Goal: Task Accomplishment & Management: Manage account settings

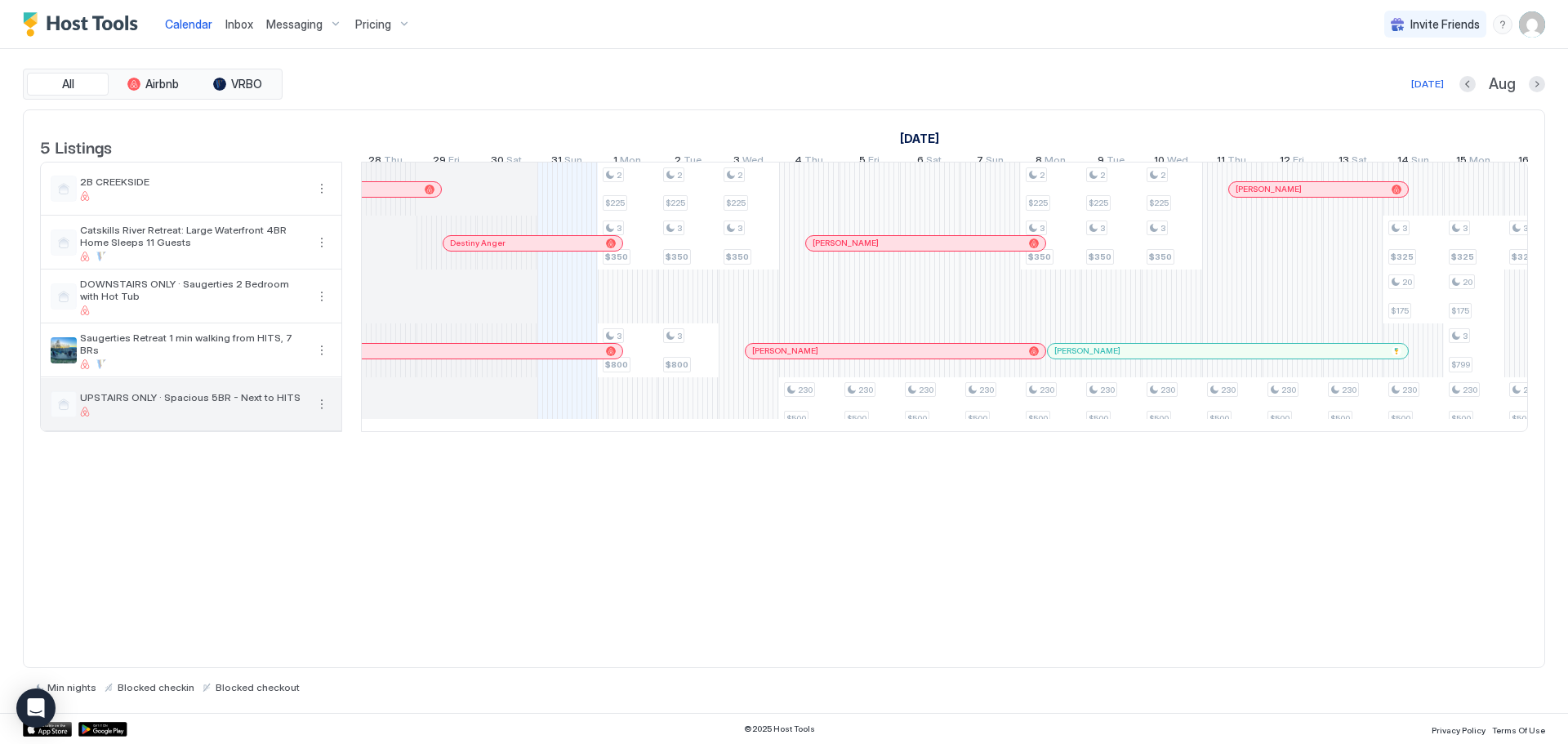
click at [323, 414] on button "More options" at bounding box center [321, 404] width 20 height 20
click at [303, 493] on span "Listing Settings" at bounding box center [294, 490] width 73 height 12
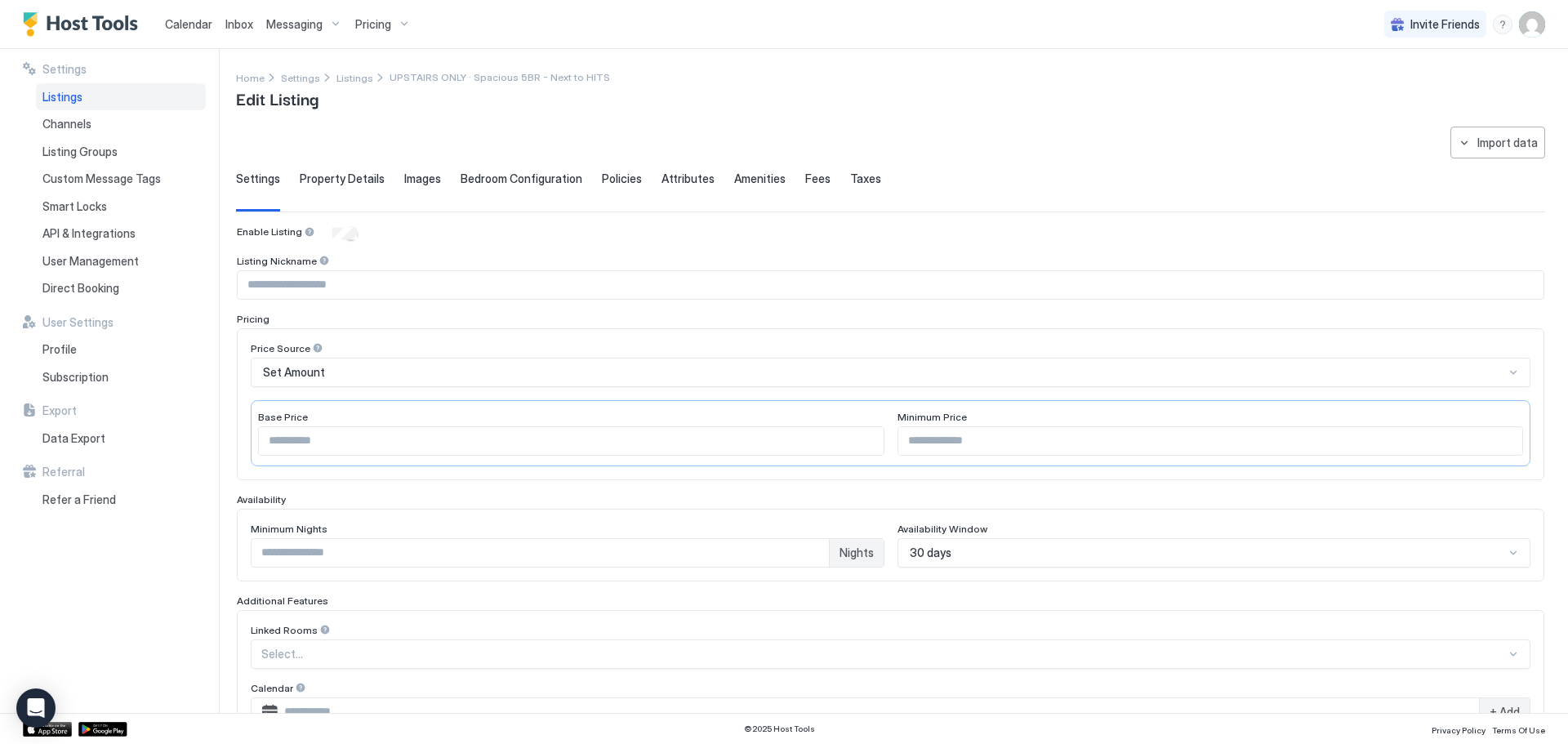
click at [163, 26] on div "Calendar" at bounding box center [188, 24] width 61 height 30
click at [185, 10] on div "Calendar" at bounding box center [188, 24] width 61 height 30
click at [184, 29] on span "Calendar" at bounding box center [188, 23] width 48 height 14
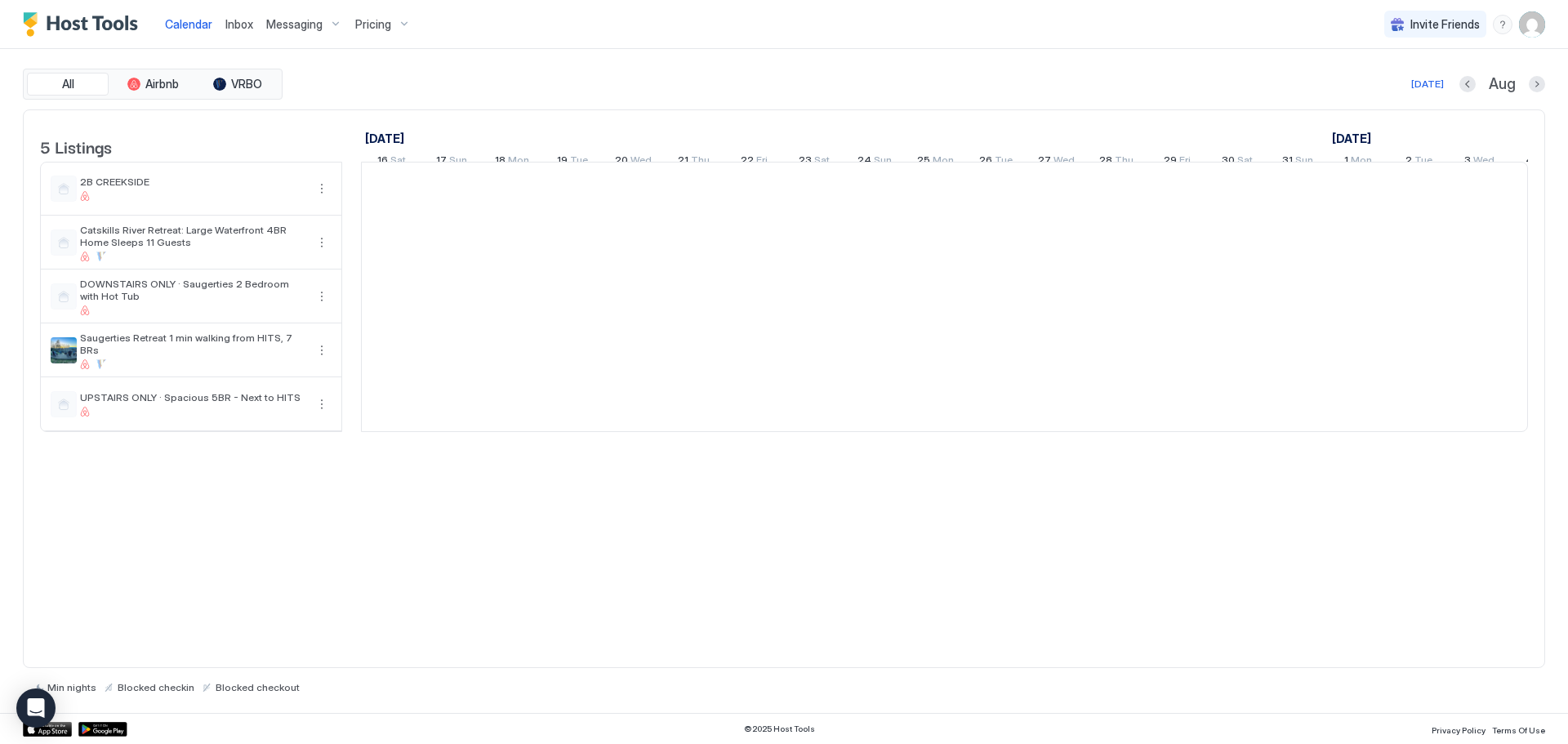
scroll to position [0, 908]
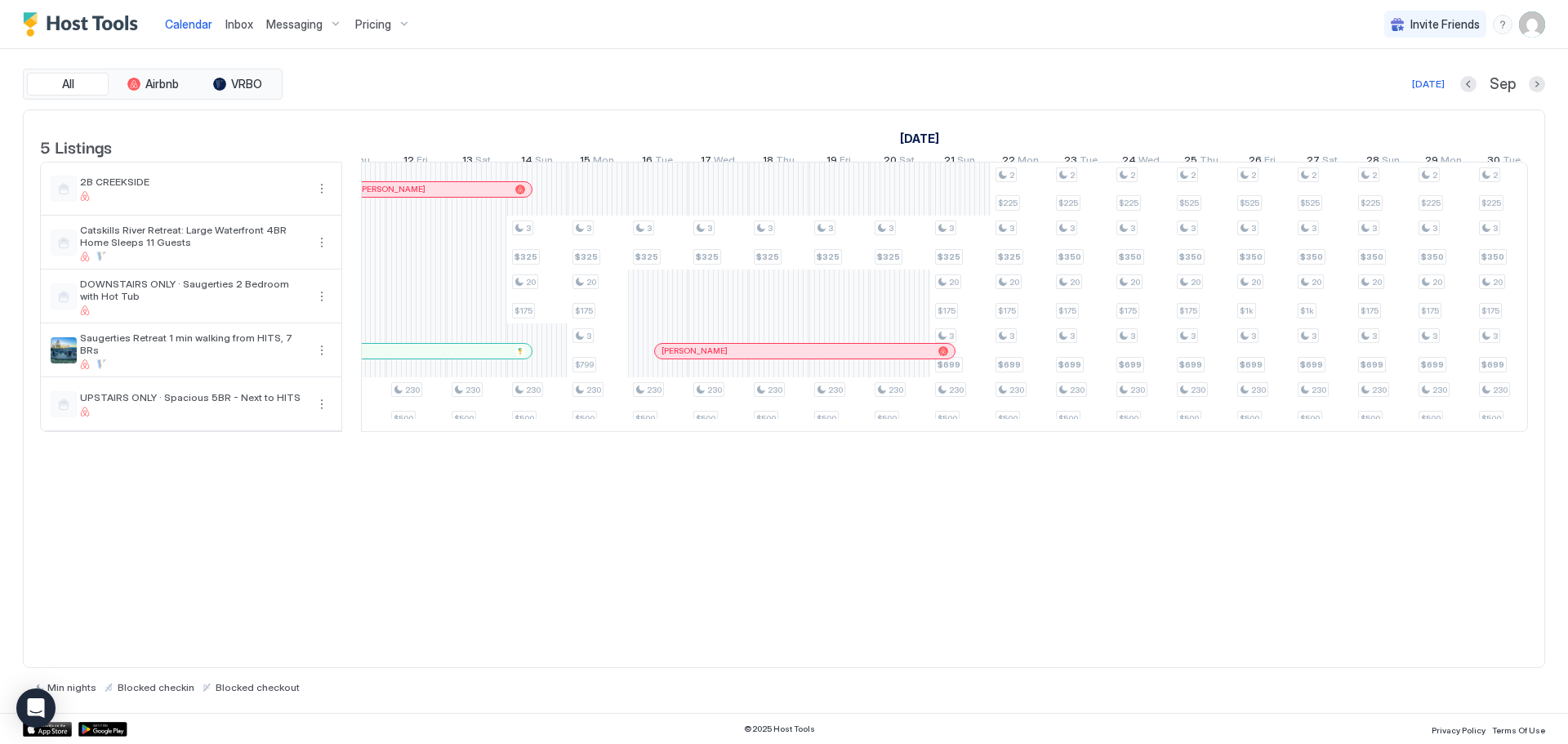
click at [1519, 448] on div "5 Listings [DATE] [DATE] [DATE] 16 Sat 17 Sun 18 Mon 19 Tue 20 Wed 21 Thu 22 Fr…" at bounding box center [784, 279] width 1520 height 338
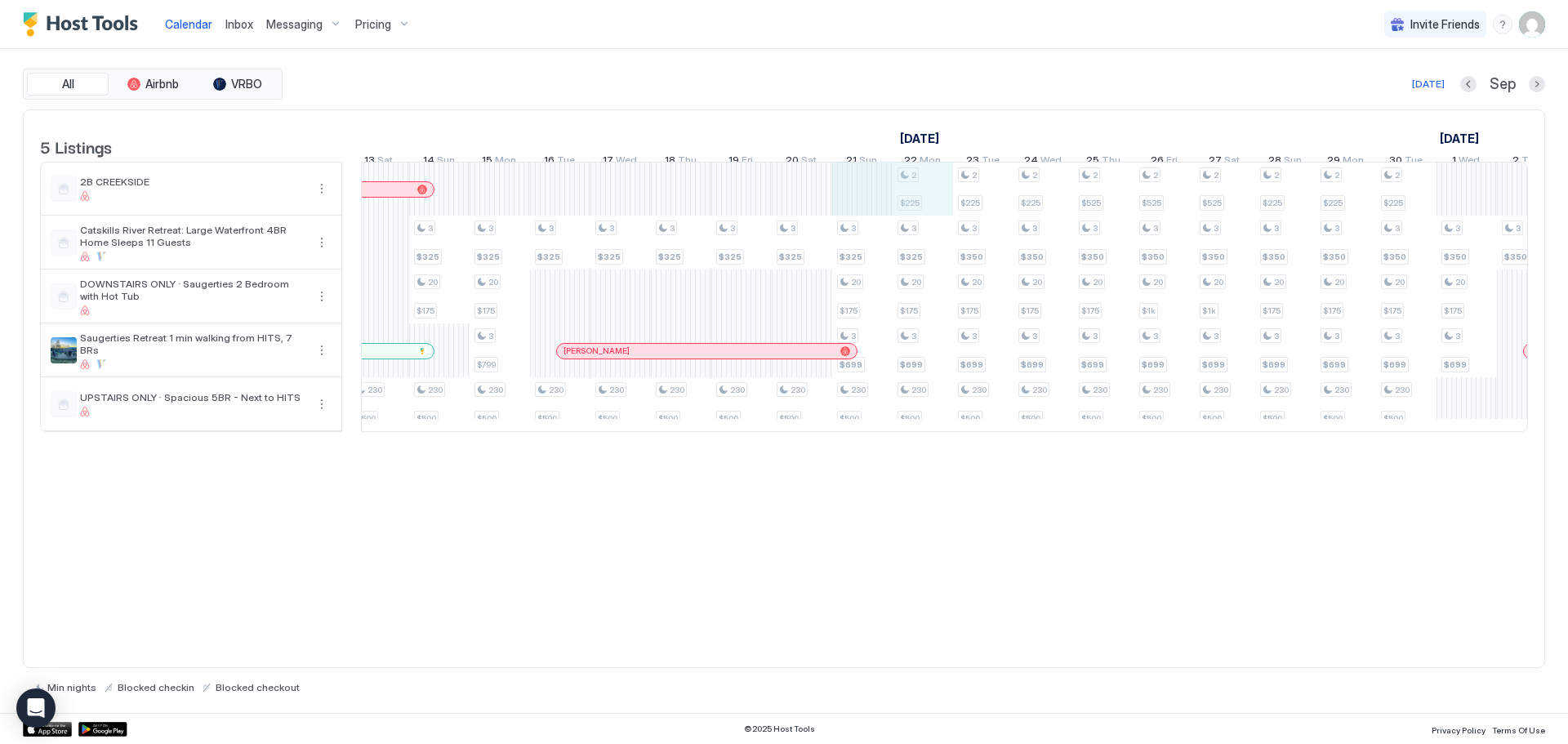
click at [777, 212] on div "2 $225 3 $350 3 $800 2 $225 3 $350 3 $800 2 $225 3 $350 230 $500 230 $500 230 $…" at bounding box center [439, 296] width 3565 height 269
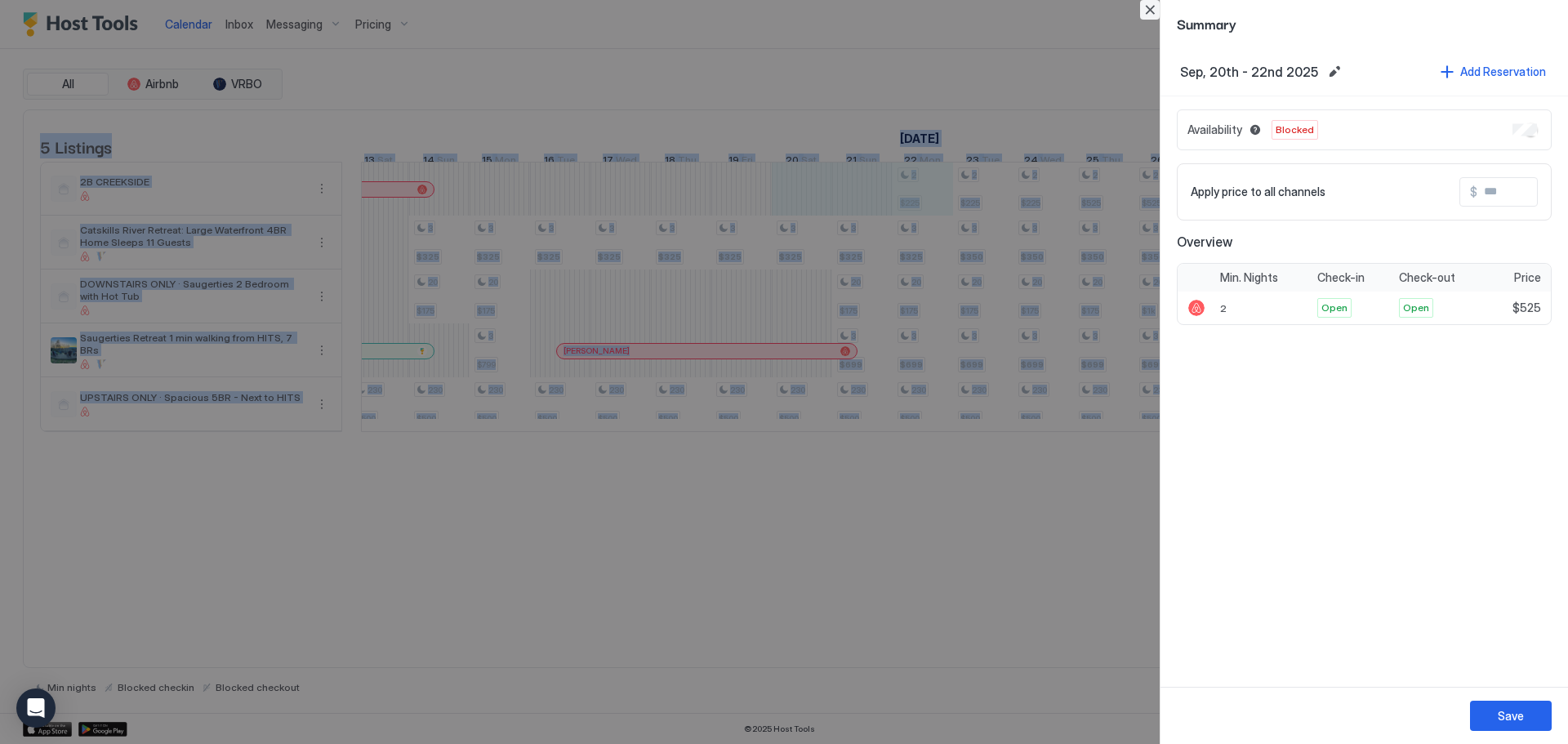
drag, startPoint x: 1145, startPoint y: 17, endPoint x: 1156, endPoint y: 8, distance: 14.2
click at [1150, 12] on button "Close" at bounding box center [1149, 9] width 20 height 20
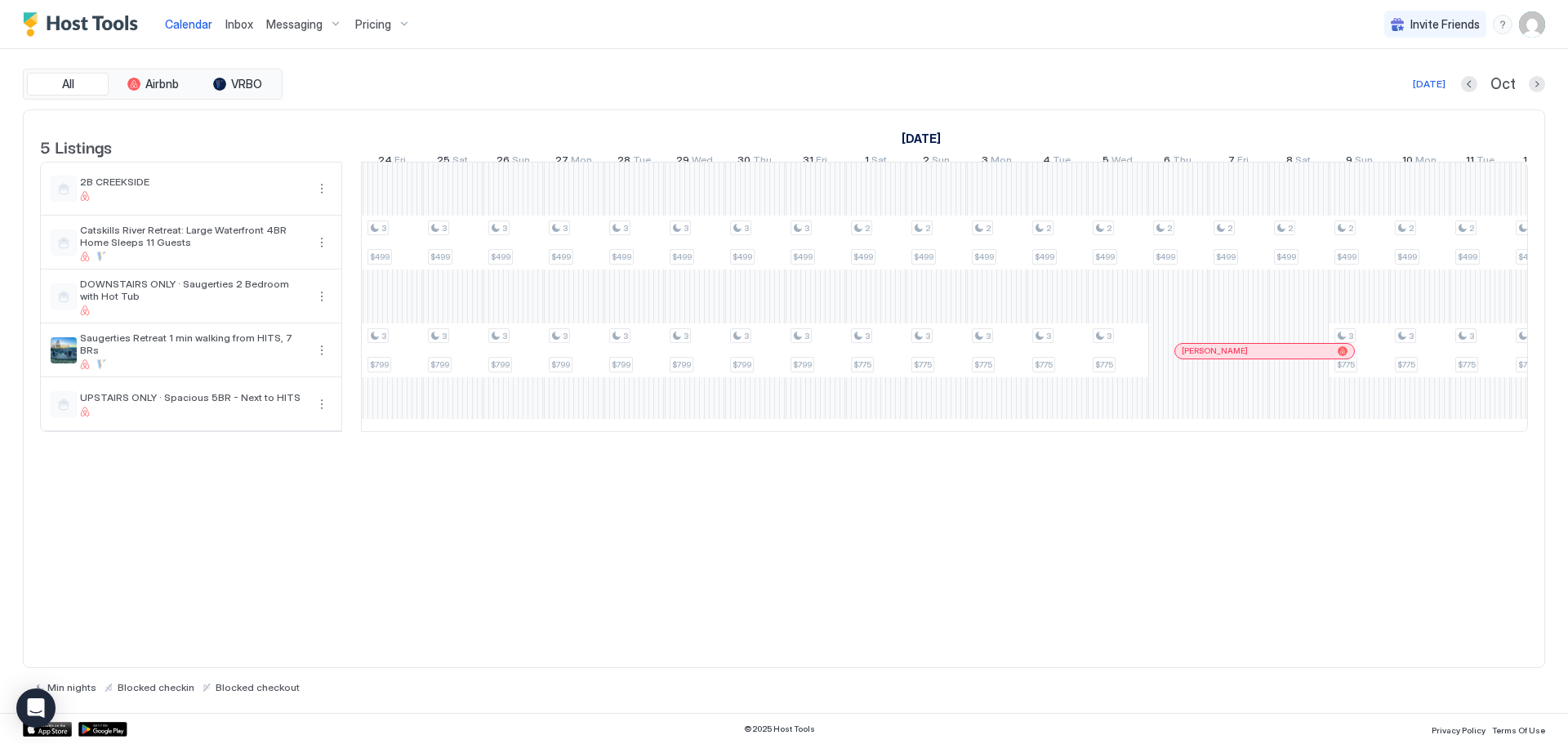
click at [409, 448] on div "5 Listings [DATE] [DATE] [DATE] 15 Wed 16 Thu 17 Fri 18 Sat 19 Sun 20 Mon 21 Tu…" at bounding box center [784, 279] width 1520 height 338
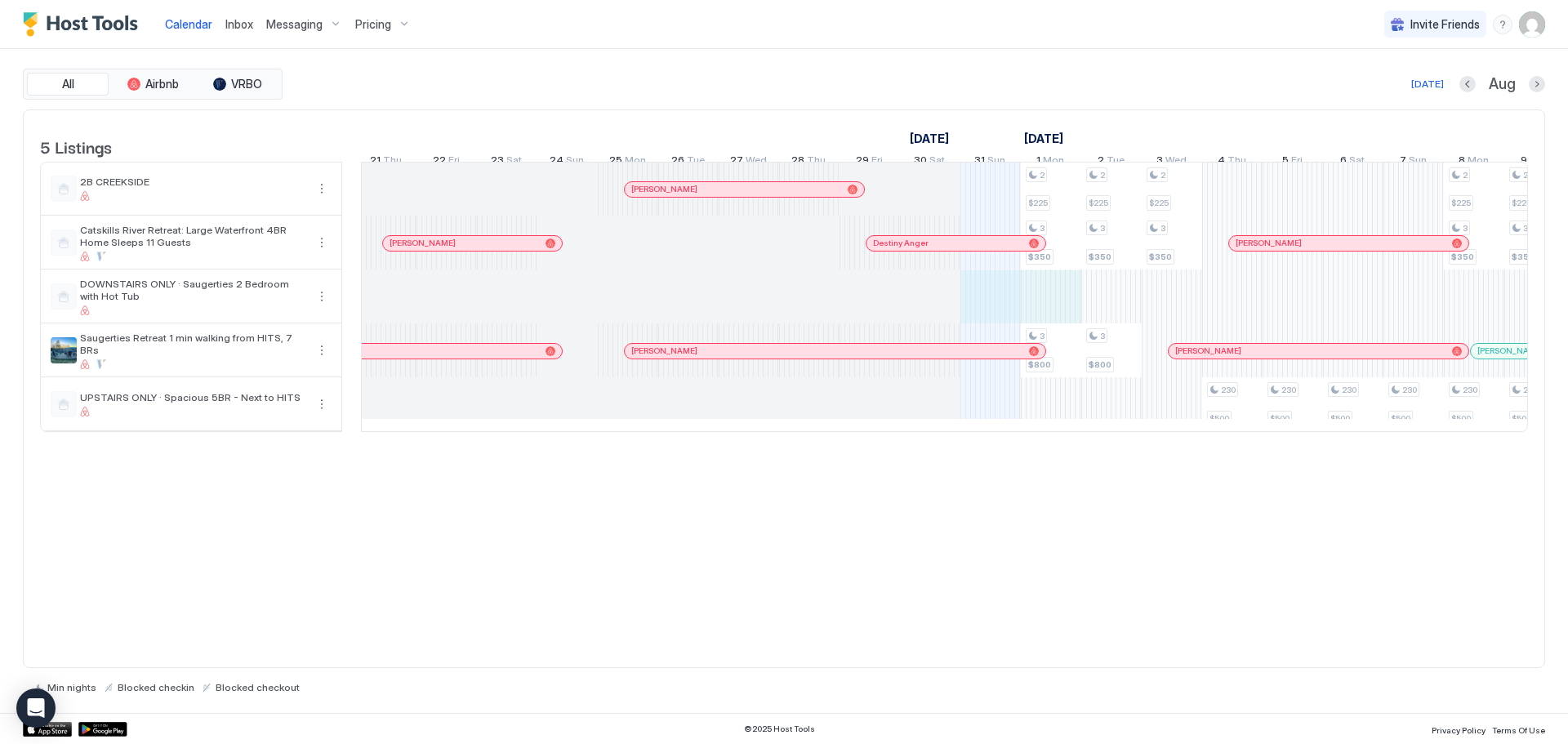
drag, startPoint x: 1052, startPoint y: 321, endPoint x: 1020, endPoint y: 319, distance: 32.1
click at [1019, 319] on div "2 $225 3 $350 3 $800 2 $225 3 $350 3 $800 2 $225 3 $350 230 $500 230 $500 230 $…" at bounding box center [628, 296] width 3565 height 269
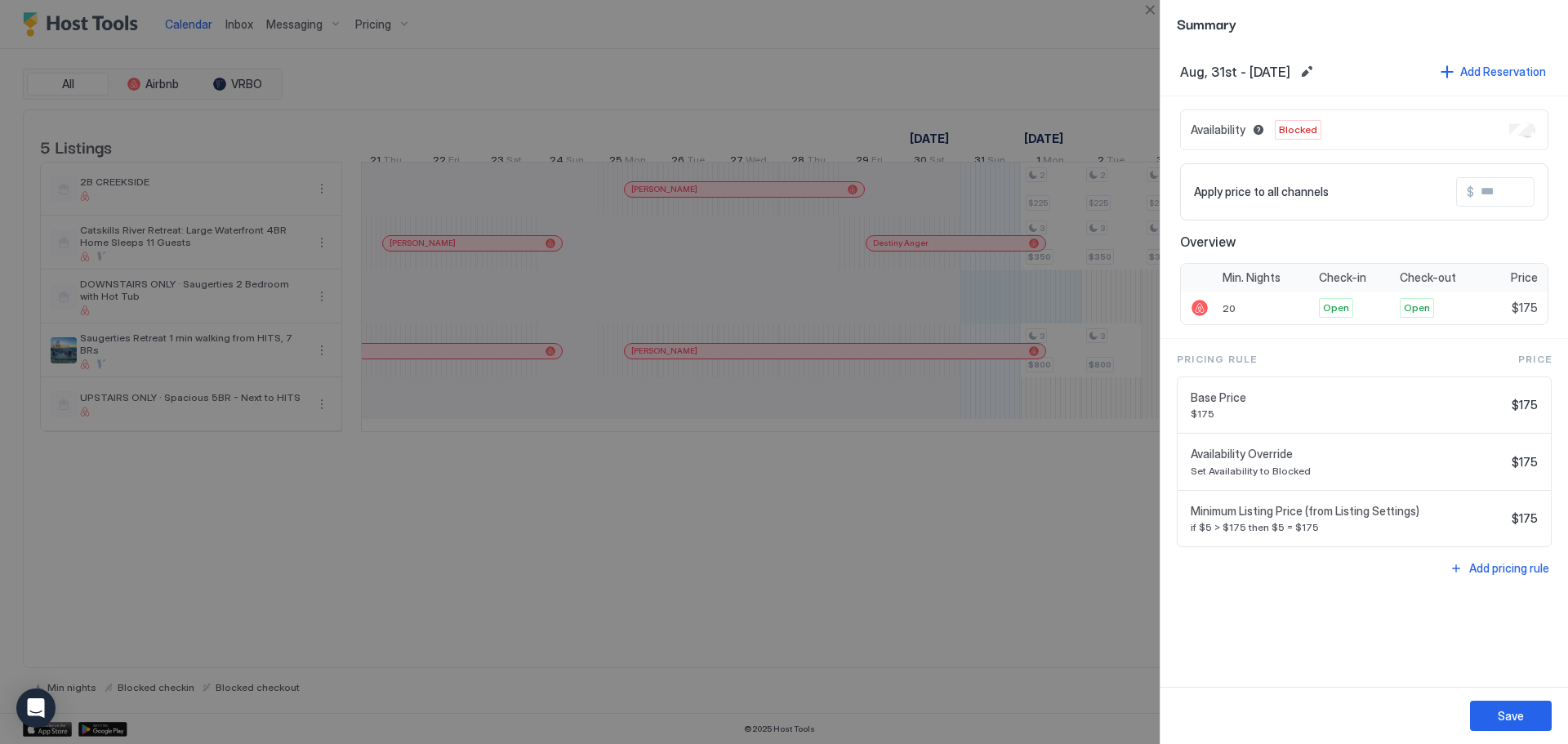
click at [1031, 554] on div at bounding box center [784, 372] width 1568 height 744
click at [1113, 18] on div at bounding box center [784, 372] width 1568 height 744
click at [1154, 11] on button "Close" at bounding box center [1149, 9] width 20 height 20
